Goal: Task Accomplishment & Management: Manage account settings

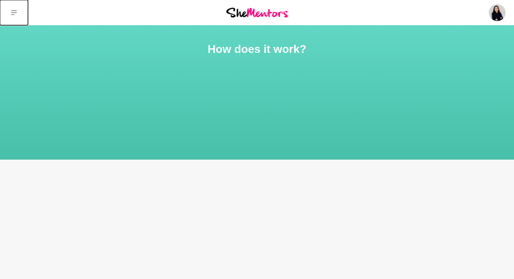
click at [16, 12] on icon at bounding box center [14, 13] width 6 height 6
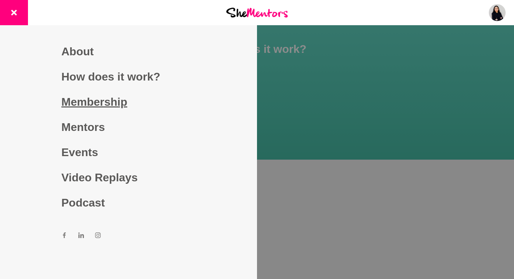
click at [120, 103] on link "Membership" at bounding box center [129, 101] width 134 height 25
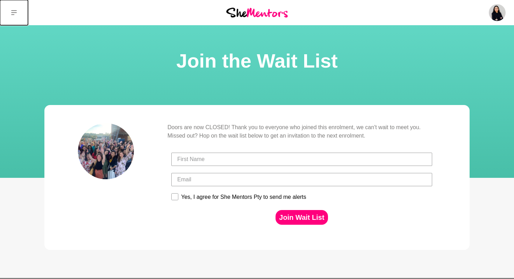
click at [14, 10] on icon at bounding box center [14, 13] width 6 height 6
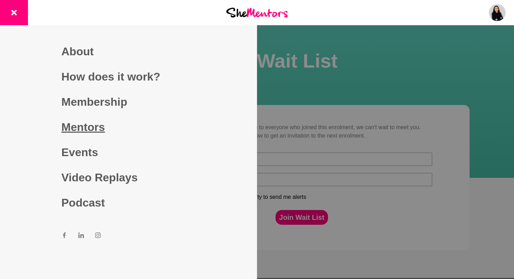
click at [90, 123] on link "Mentors" at bounding box center [129, 126] width 134 height 25
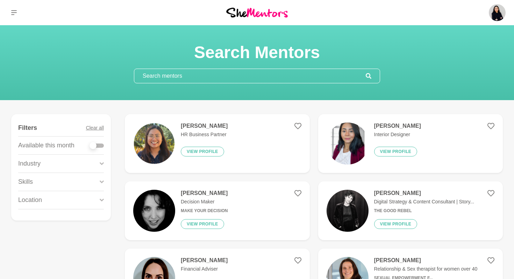
click at [200, 123] on h4 "[PERSON_NAME]" at bounding box center [204, 125] width 47 height 7
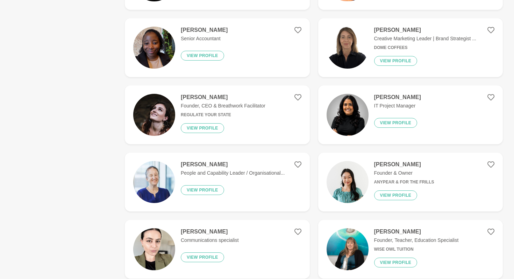
scroll to position [366, 0]
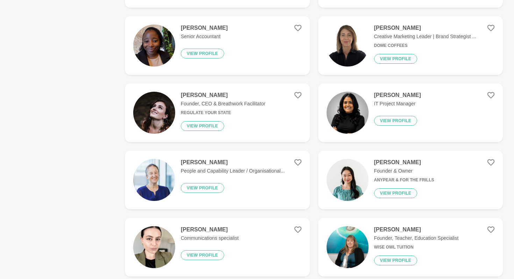
click at [210, 163] on h4 "[PERSON_NAME]" at bounding box center [233, 162] width 104 height 7
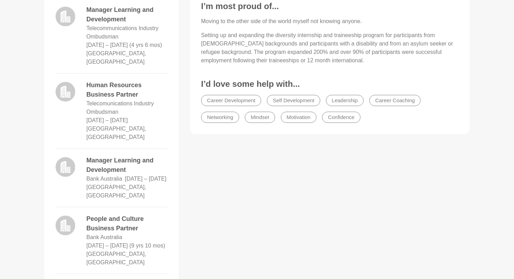
scroll to position [408, 0]
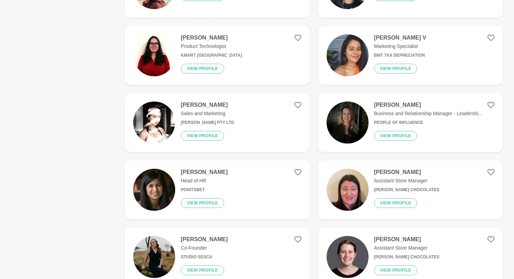
scroll to position [894, 0]
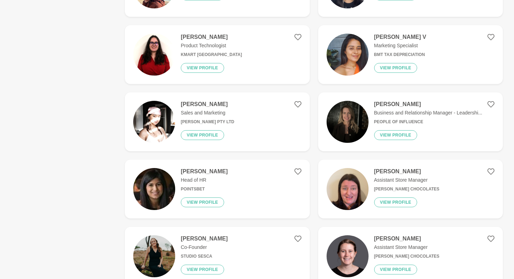
click at [400, 104] on h4 "[PERSON_NAME]" at bounding box center [428, 104] width 108 height 7
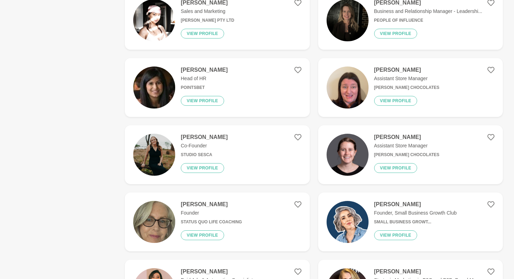
scroll to position [997, 0]
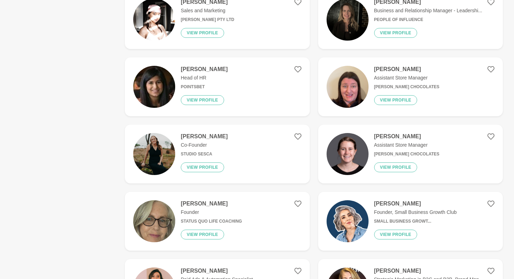
click at [201, 69] on h4 "[PERSON_NAME]" at bounding box center [204, 69] width 47 height 7
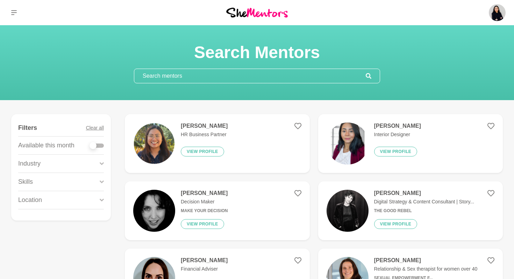
click at [154, 73] on input "text" at bounding box center [249, 76] width 231 height 14
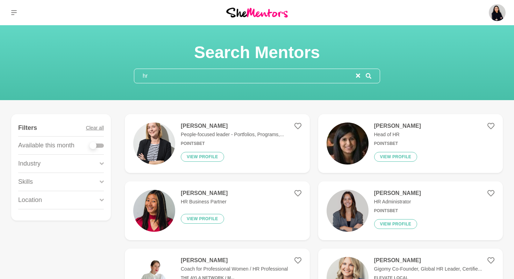
type input "hr"
click at [366, 77] on icon at bounding box center [369, 76] width 6 height 6
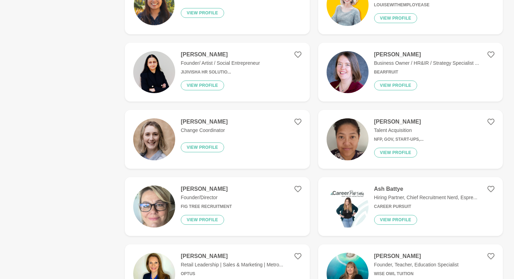
scroll to position [408, 0]
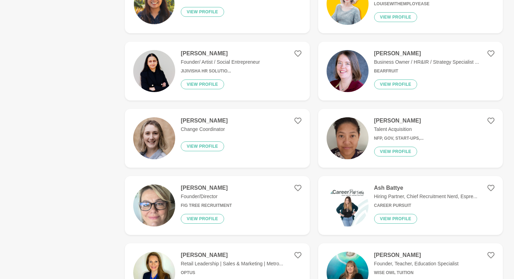
click at [382, 121] on h4 "[PERSON_NAME]" at bounding box center [399, 120] width 50 height 7
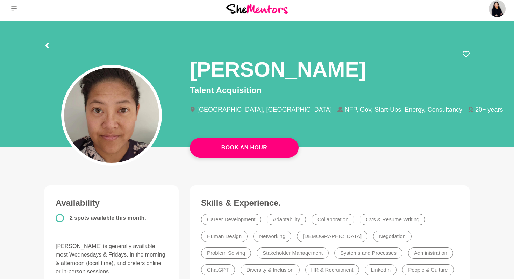
scroll to position [3, 0]
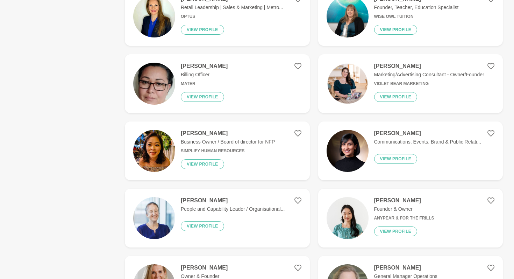
scroll to position [665, 0]
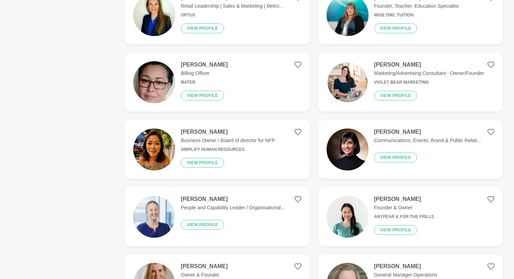
click at [198, 131] on h4 "[PERSON_NAME]" at bounding box center [228, 131] width 94 height 7
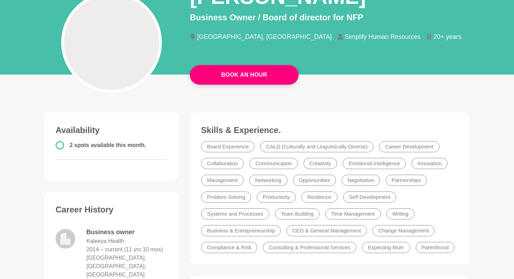
scroll to position [75, 0]
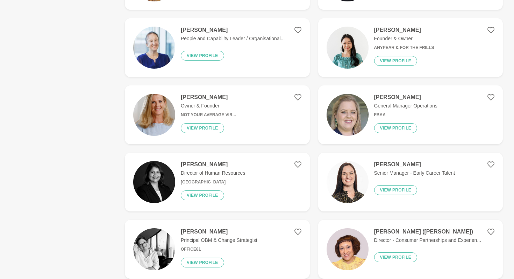
scroll to position [835, 0]
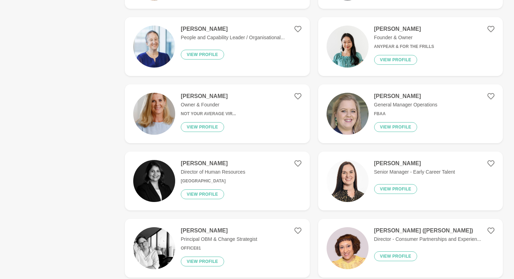
click at [208, 162] on h4 "[PERSON_NAME]" at bounding box center [213, 163] width 64 height 7
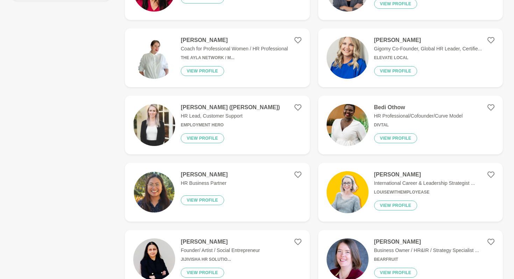
scroll to position [221, 0]
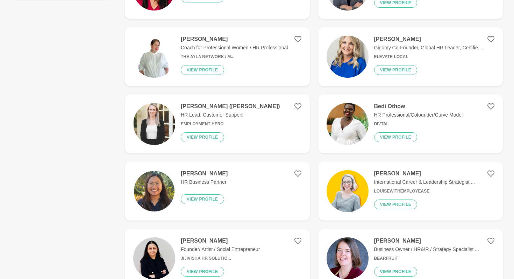
click at [392, 38] on h4 "[PERSON_NAME]" at bounding box center [428, 39] width 108 height 7
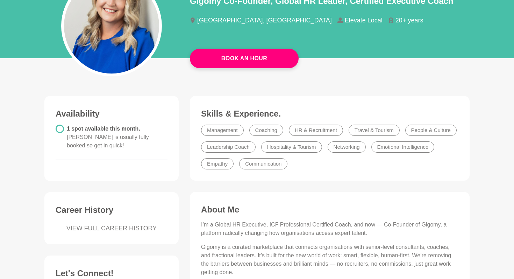
scroll to position [91, 0]
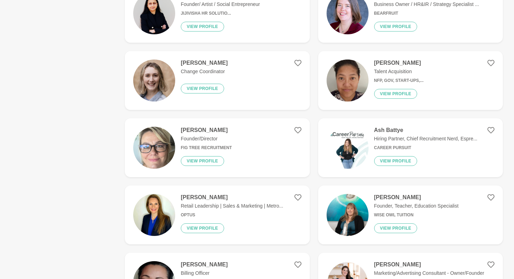
scroll to position [466, 0]
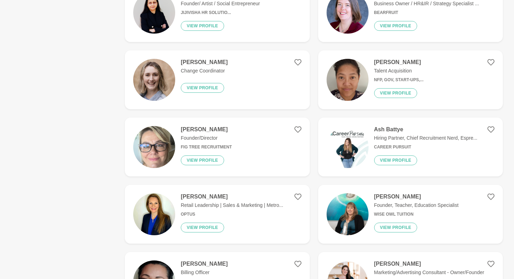
click at [390, 130] on h4 "Ash Battye" at bounding box center [426, 129] width 104 height 7
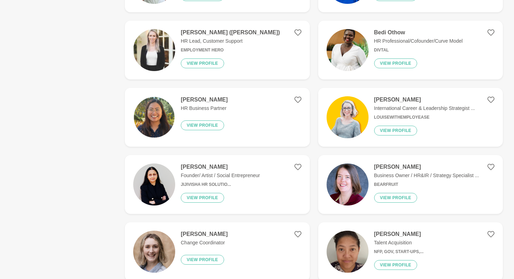
scroll to position [297, 0]
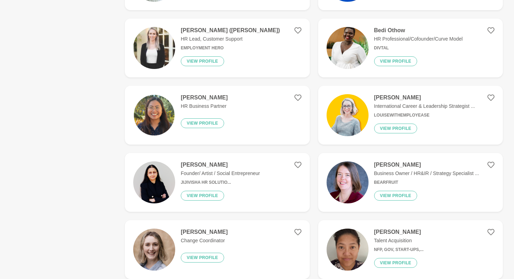
click at [201, 167] on h4 "[PERSON_NAME]" at bounding box center [220, 164] width 79 height 7
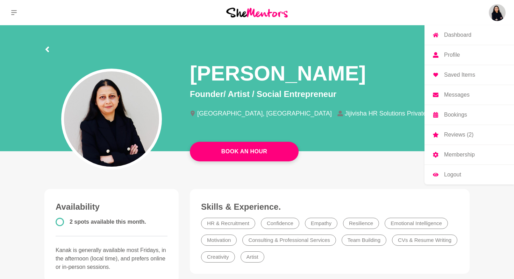
click at [450, 55] on p "Profile" at bounding box center [452, 55] width 16 height 6
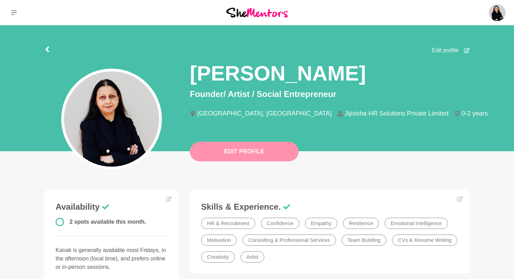
click at [281, 148] on button "Edit Profile" at bounding box center [244, 152] width 109 height 20
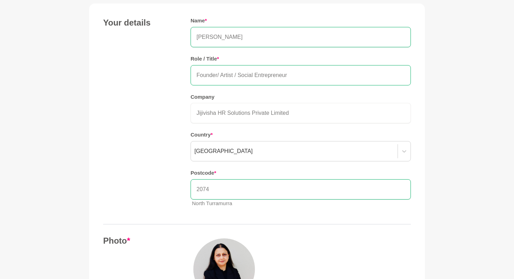
scroll to position [72, 0]
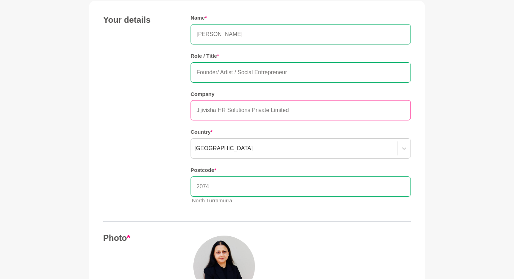
click at [268, 111] on input "Jijivisha HR Solutions Private Limited" at bounding box center [301, 110] width 220 height 20
click at [280, 111] on input "Jijivisha HR Solutions Pty Limited" at bounding box center [301, 110] width 220 height 20
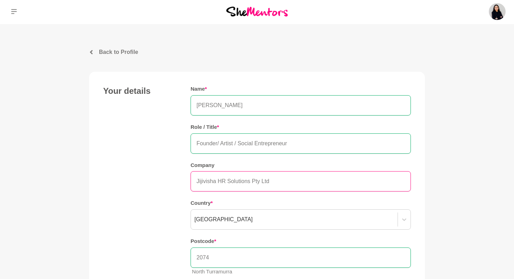
scroll to position [0, 0]
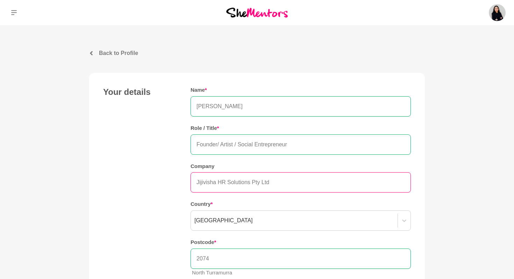
type input "Jijivisha HR Solutions Pty Ltd"
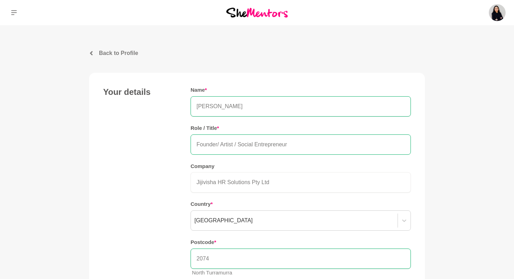
click at [304, 144] on input "Founder/ Artist / Social Entrepreneur" at bounding box center [301, 144] width 220 height 20
click at [363, 257] on input "2074" at bounding box center [301, 258] width 220 height 20
click at [242, 254] on input "2074" at bounding box center [301, 258] width 220 height 20
click at [402, 143] on input "Founder/ Artist / Social Entrepreneur" at bounding box center [301, 144] width 220 height 20
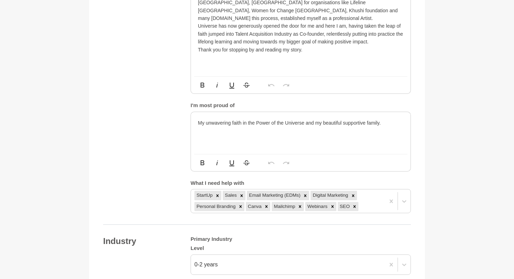
scroll to position [501, 0]
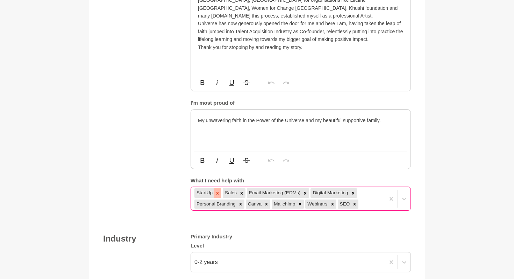
click at [218, 191] on icon at bounding box center [217, 193] width 5 height 5
click at [275, 191] on icon at bounding box center [277, 193] width 5 height 5
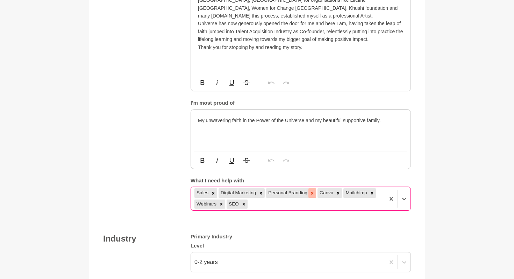
click at [312, 192] on icon at bounding box center [312, 193] width 2 height 2
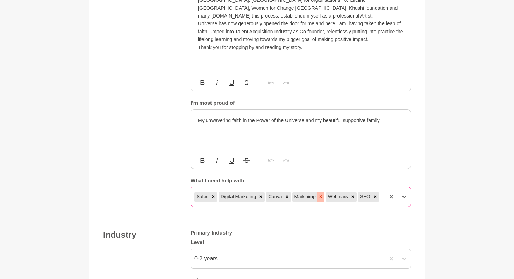
click at [322, 194] on icon at bounding box center [320, 196] width 5 height 5
click at [287, 194] on icon at bounding box center [287, 196] width 5 height 5
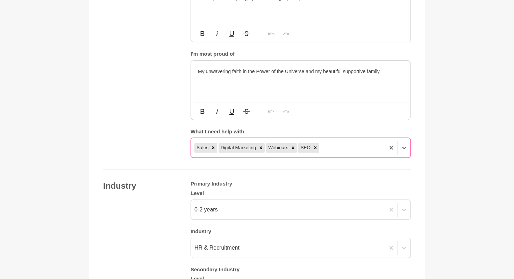
scroll to position [551, 0]
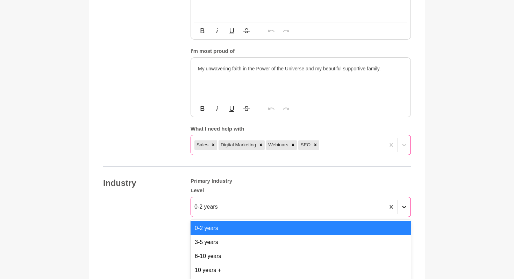
click at [404, 200] on div at bounding box center [404, 206] width 13 height 13
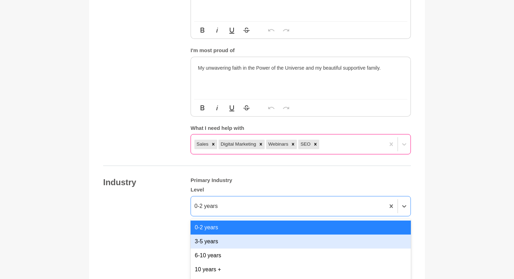
click at [216, 234] on div "3-5 years" at bounding box center [301, 241] width 220 height 14
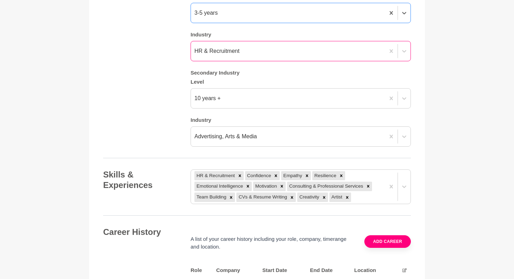
scroll to position [747, 0]
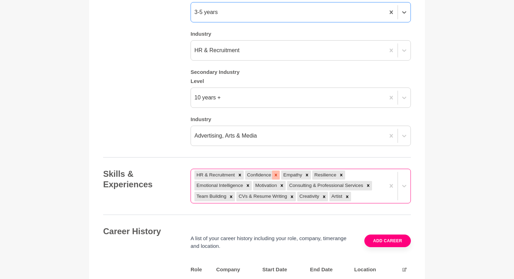
click at [277, 172] on icon at bounding box center [275, 174] width 5 height 5
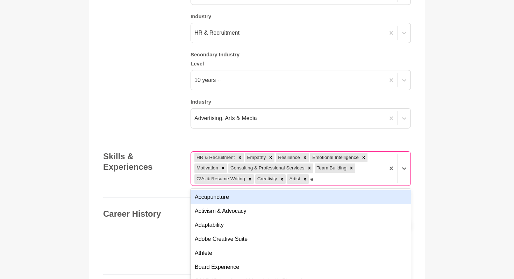
scroll to position [767, 0]
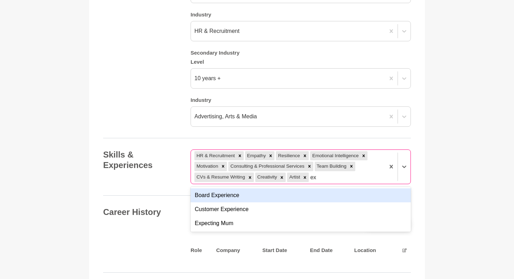
type input "e"
type input "E"
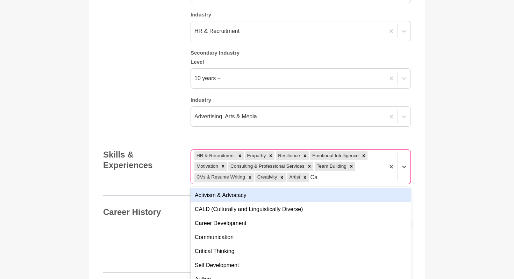
type input "Car"
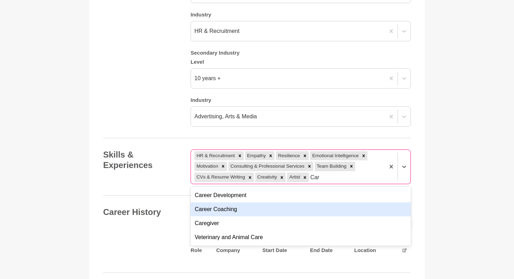
click at [233, 202] on div "Career Coaching" at bounding box center [301, 209] width 220 height 14
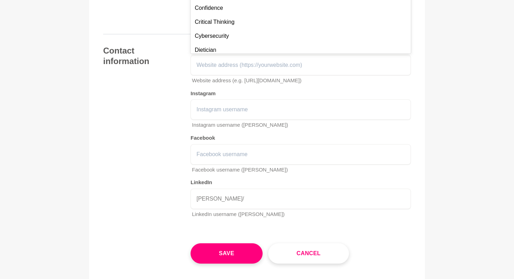
scroll to position [989, 0]
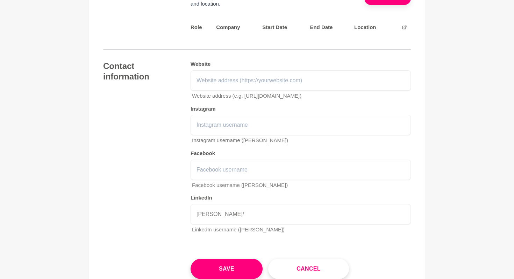
click at [140, 133] on div "Contact information Website Website address (e.g. [URL][DOMAIN_NAME]) Instagram…" at bounding box center [257, 150] width 308 height 178
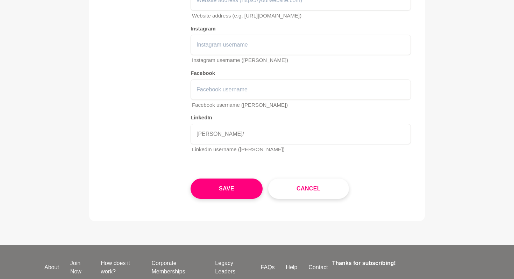
scroll to position [1070, 0]
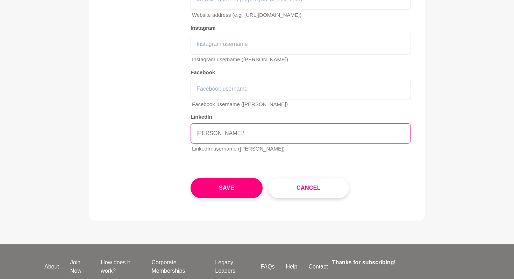
click at [233, 123] on input "[PERSON_NAME]/" at bounding box center [301, 133] width 220 height 20
type input "k"
paste input "[URL][DOMAIN_NAME][PERSON_NAME]"
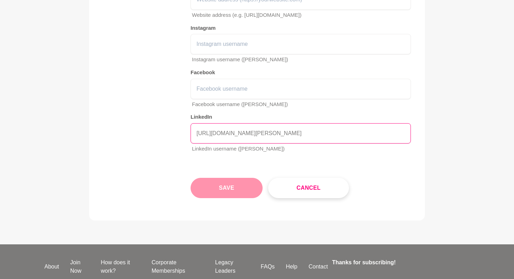
type input "[URL][DOMAIN_NAME][PERSON_NAME]"
click at [240, 178] on button "Save" at bounding box center [227, 188] width 72 height 20
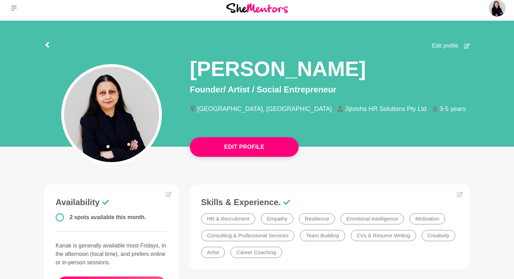
scroll to position [9, 0]
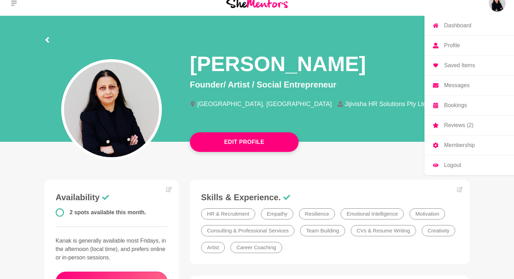
click at [459, 104] on p "Bookings" at bounding box center [455, 105] width 23 height 6
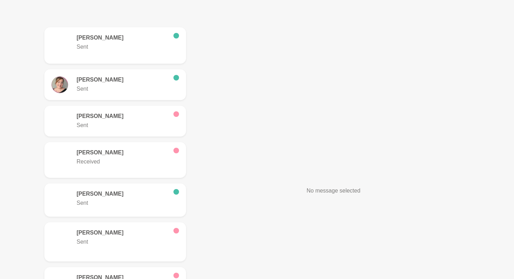
scroll to position [240, 0]
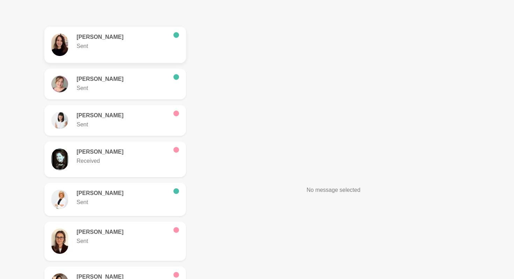
click at [105, 35] on h6 "[PERSON_NAME]" at bounding box center [122, 37] width 91 height 7
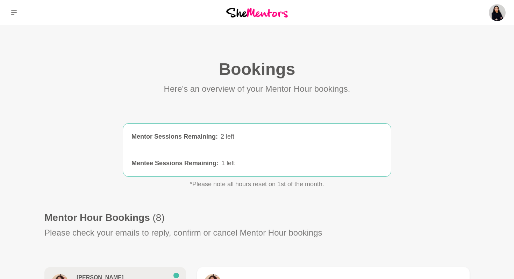
click at [254, 14] on img at bounding box center [257, 12] width 62 height 9
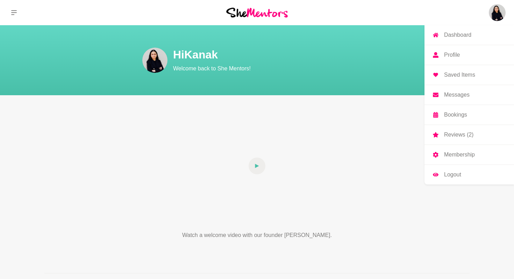
click at [493, 18] on img at bounding box center [497, 12] width 17 height 17
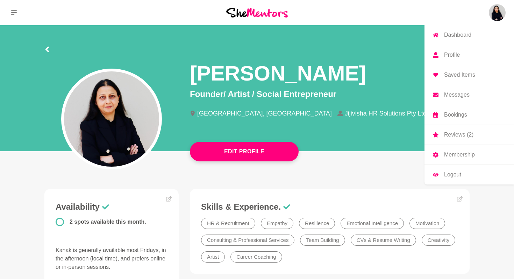
click at [496, 12] on img at bounding box center [497, 12] width 17 height 17
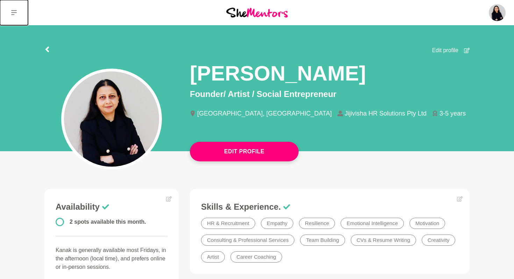
click at [14, 10] on icon at bounding box center [14, 12] width 6 height 5
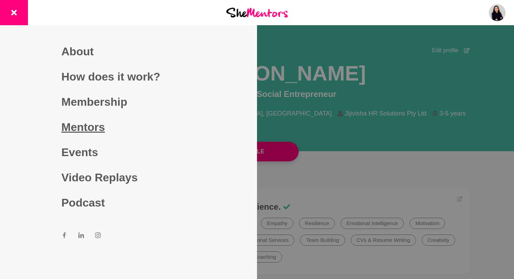
click at [75, 125] on link "Mentors" at bounding box center [129, 126] width 134 height 25
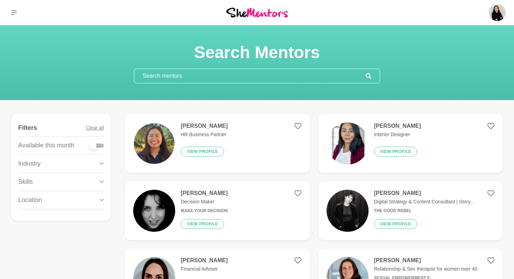
click at [148, 77] on input "text" at bounding box center [249, 76] width 231 height 14
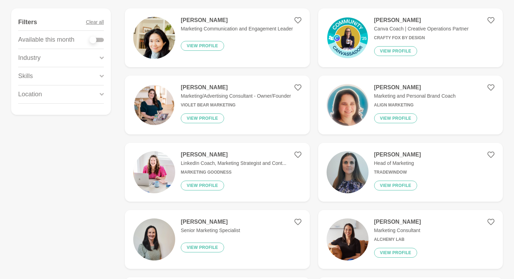
scroll to position [106, 0]
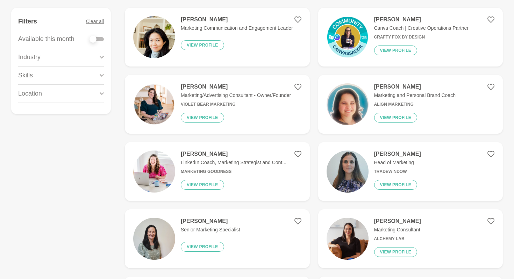
type input "marke"
click at [218, 156] on h4 "[PERSON_NAME]" at bounding box center [234, 153] width 106 height 7
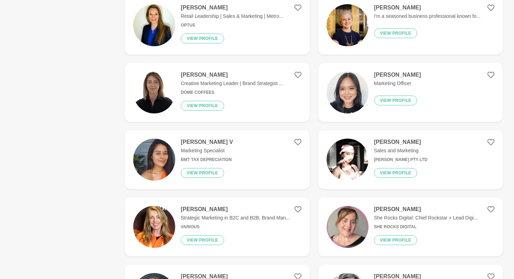
scroll to position [456, 0]
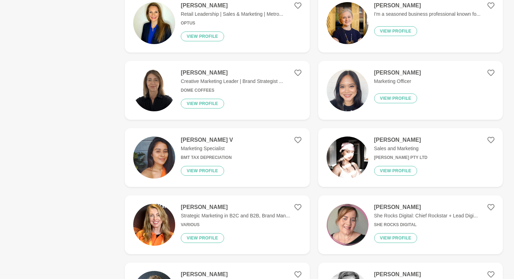
click at [199, 140] on h4 "[PERSON_NAME] V" at bounding box center [207, 139] width 52 height 7
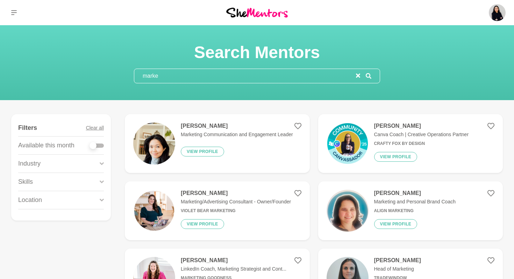
click at [169, 75] on input "marke" at bounding box center [245, 76] width 222 height 14
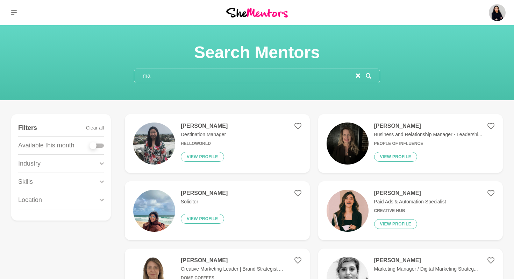
type input "m"
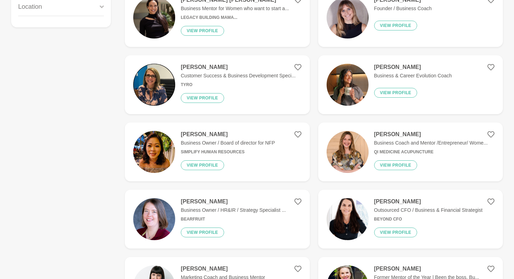
scroll to position [191, 0]
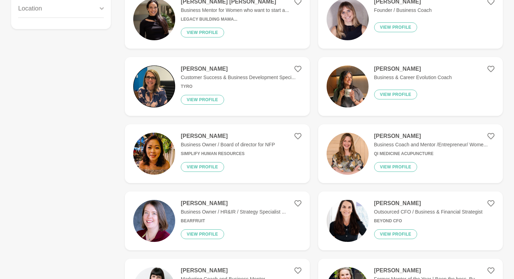
type input "business"
click at [207, 203] on h4 "[PERSON_NAME]" at bounding box center [233, 203] width 105 height 7
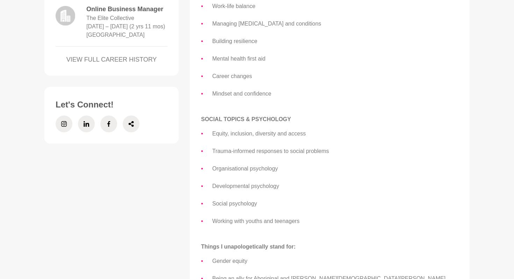
scroll to position [845, 0]
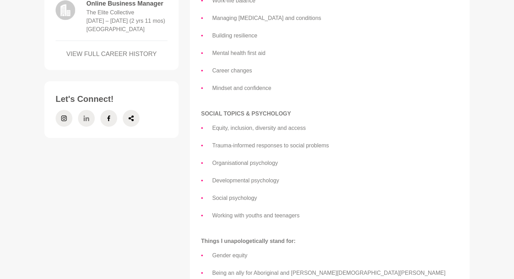
click at [90, 127] on span at bounding box center [86, 118] width 17 height 17
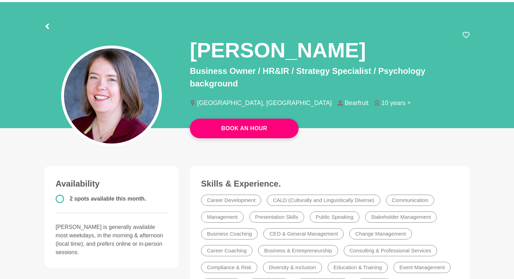
scroll to position [21, 0]
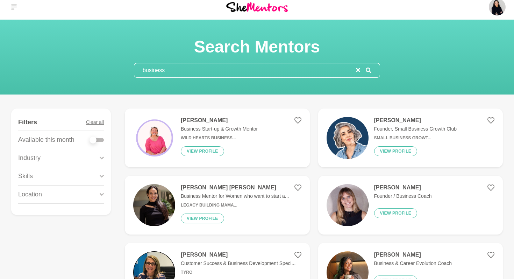
scroll to position [6, 0]
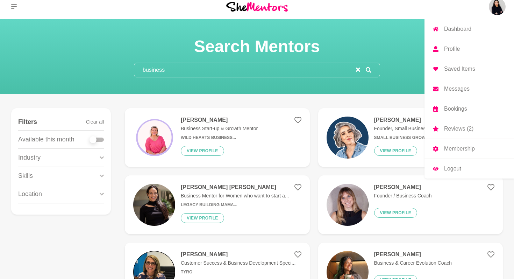
click at [453, 47] on p "Profile" at bounding box center [452, 49] width 16 height 6
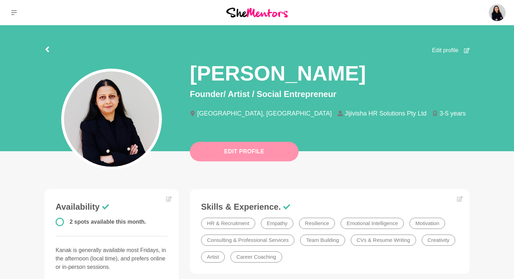
click at [278, 152] on button "Edit Profile" at bounding box center [244, 152] width 109 height 20
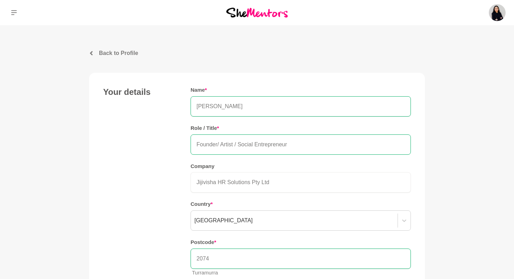
click at [220, 144] on input "Founder/ Artist / Social Entrepreneur" at bounding box center [301, 144] width 220 height 20
click at [294, 145] on input "Founder/ Artist / Social Entrepreneur" at bounding box center [301, 144] width 220 height 20
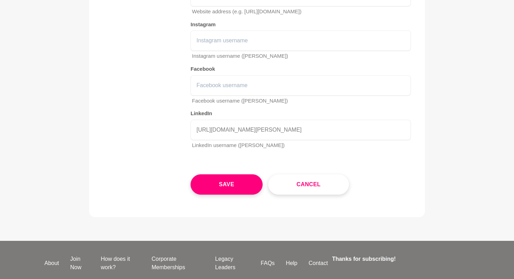
scroll to position [1112, 0]
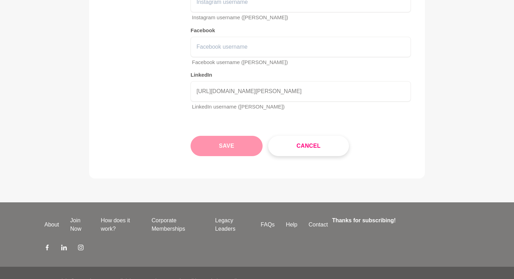
type input "Founder I Artist I MAHRI"
click at [234, 136] on button "Save" at bounding box center [227, 146] width 72 height 20
